Goal: Contribute content: Add original content to the website for others to see

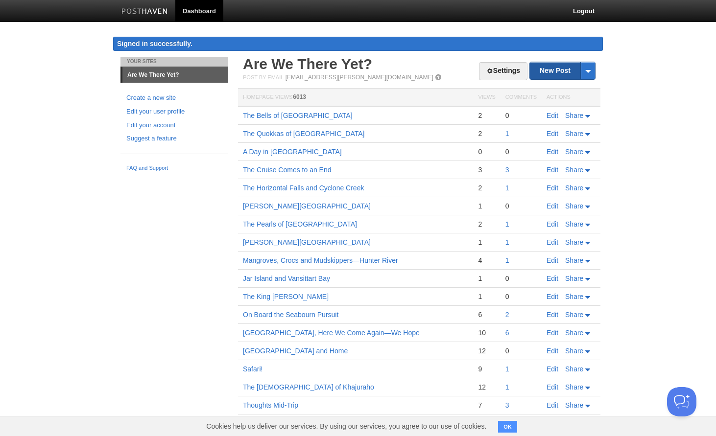
click at [550, 72] on link "New Post" at bounding box center [562, 70] width 65 height 17
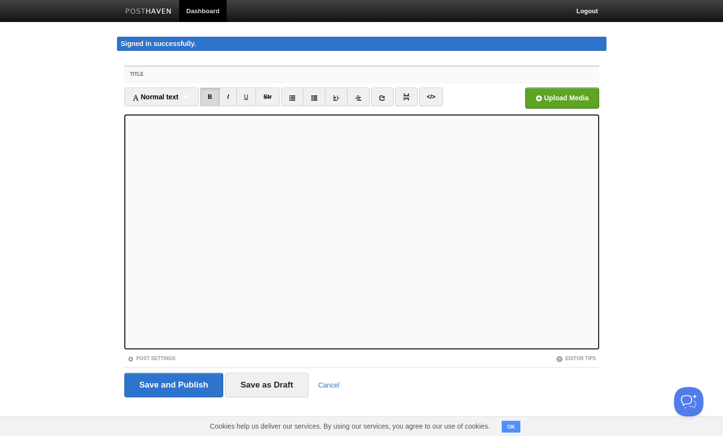
click at [164, 76] on input "Title" at bounding box center [381, 75] width 435 height 16
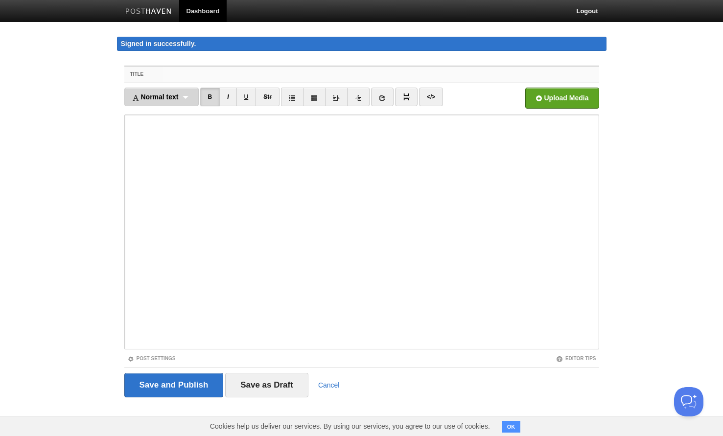
paste input "Five Days and Four Nights on the Indian Pacific Railroad"
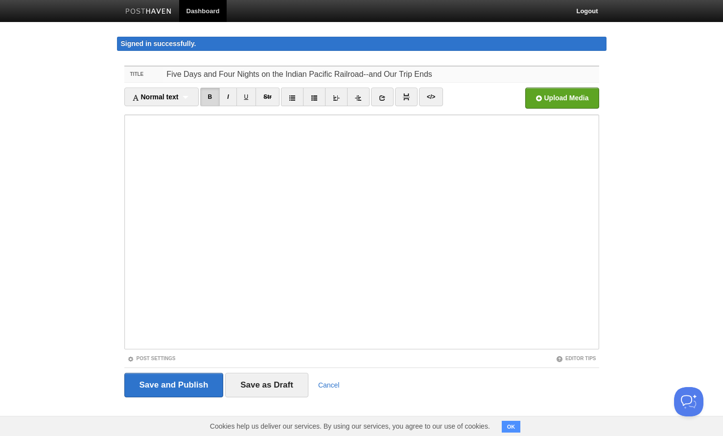
click at [374, 74] on input "Five Days and Four Nights on the Indian Pacific Railroad--and Our Trip Ends" at bounding box center [381, 75] width 435 height 16
type input "Five Days and Four Nights on the Indian Pacific Railroad--And Our Trip Ends"
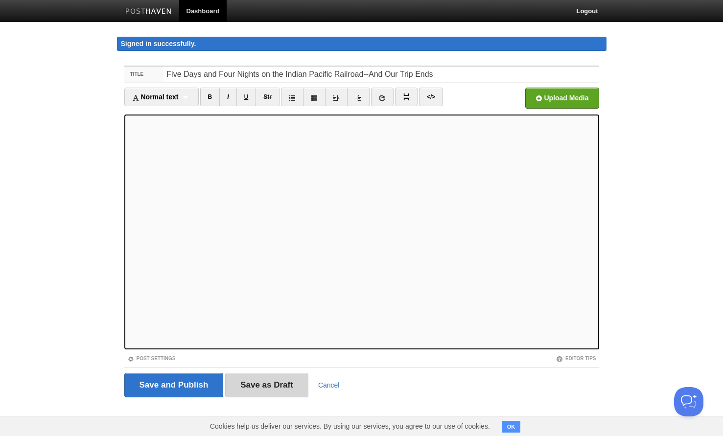
click at [260, 389] on input "Save as Draft" at bounding box center [266, 385] width 83 height 24
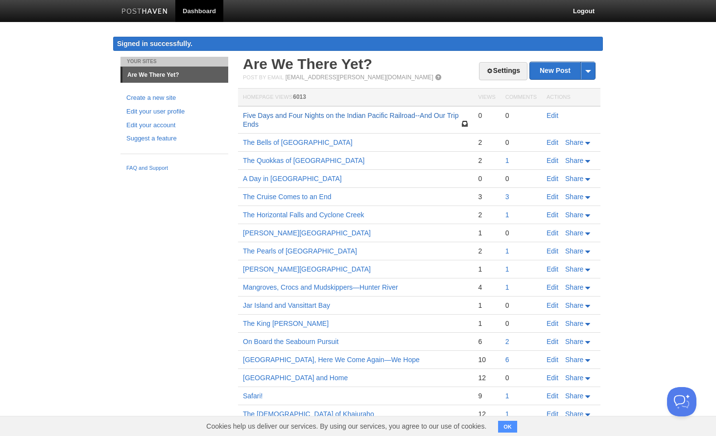
click at [307, 116] on link "Five Days and Four Nights on the Indian Pacific Railroad--And Our Trip Ends" at bounding box center [350, 120] width 215 height 17
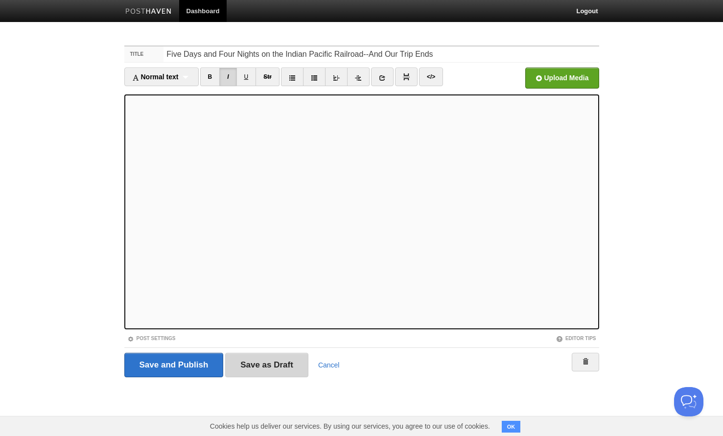
click at [259, 366] on input "Save as Draft" at bounding box center [266, 365] width 83 height 24
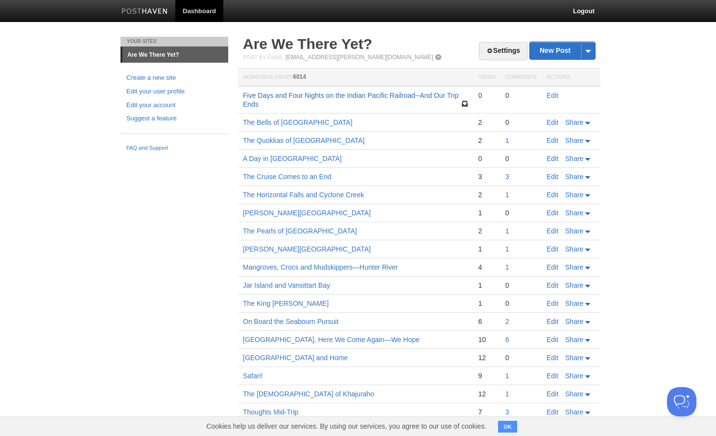
click at [329, 95] on link "Five Days and Four Nights on the Indian Pacific Railroad--And Our Trip Ends" at bounding box center [350, 100] width 215 height 17
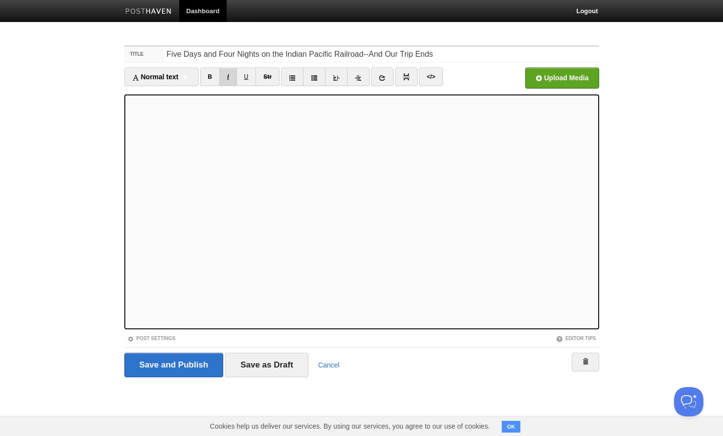
click at [230, 77] on link "I" at bounding box center [227, 77] width 17 height 19
click at [557, 80] on input "file" at bounding box center [266, 81] width 741 height 50
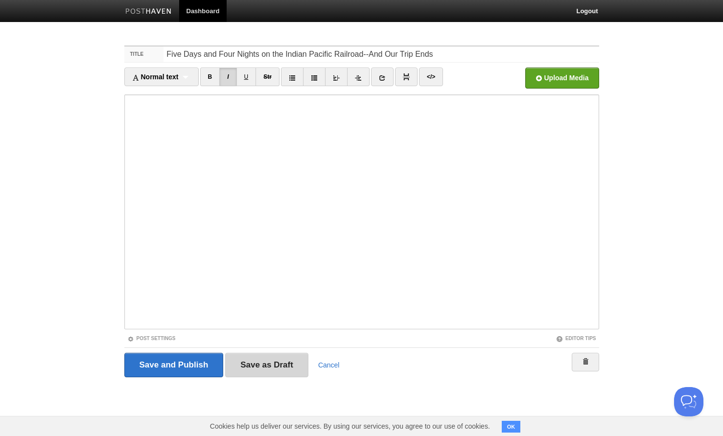
click at [253, 366] on input "Save as Draft" at bounding box center [266, 365] width 83 height 24
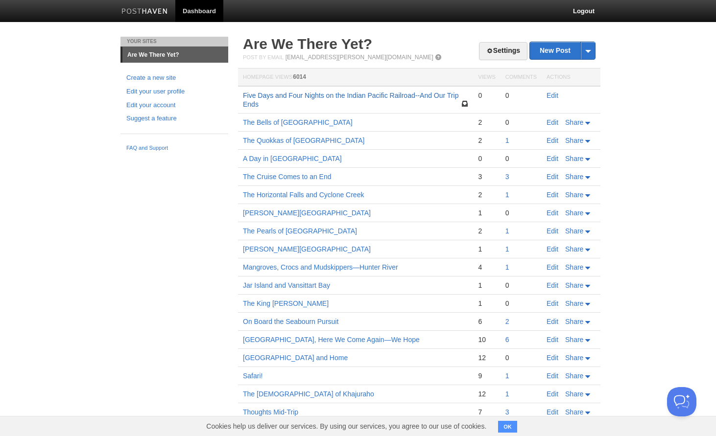
click at [310, 96] on link "Five Days and Four Nights on the Indian Pacific Railroad--And Our Trip Ends" at bounding box center [350, 100] width 215 height 17
click at [554, 95] on link "Edit" at bounding box center [552, 96] width 12 height 8
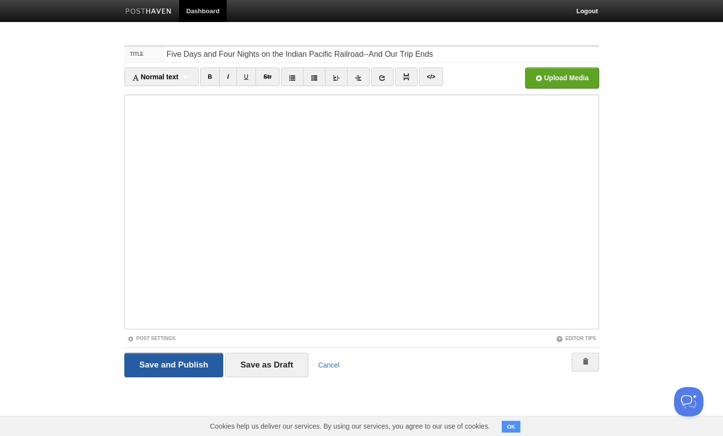
click at [184, 365] on input "Save and Publish" at bounding box center [173, 365] width 99 height 24
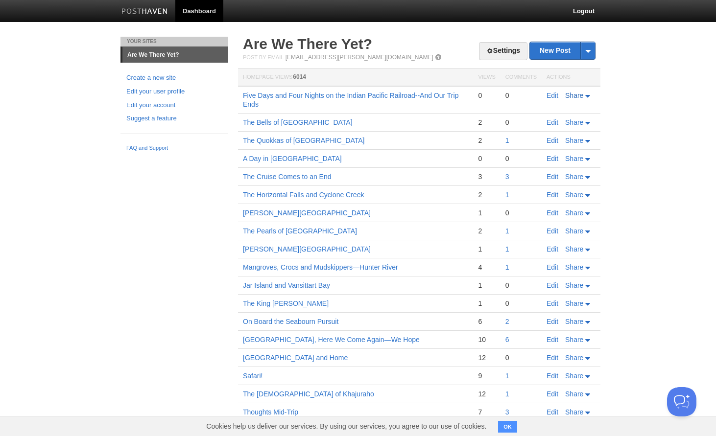
click at [578, 96] on span "Share" at bounding box center [574, 96] width 18 height 8
click at [558, 140] on span "Facebook" at bounding box center [558, 140] width 32 height 8
click at [564, 142] on span "Facebook" at bounding box center [558, 140] width 32 height 8
